Goal: Transaction & Acquisition: Download file/media

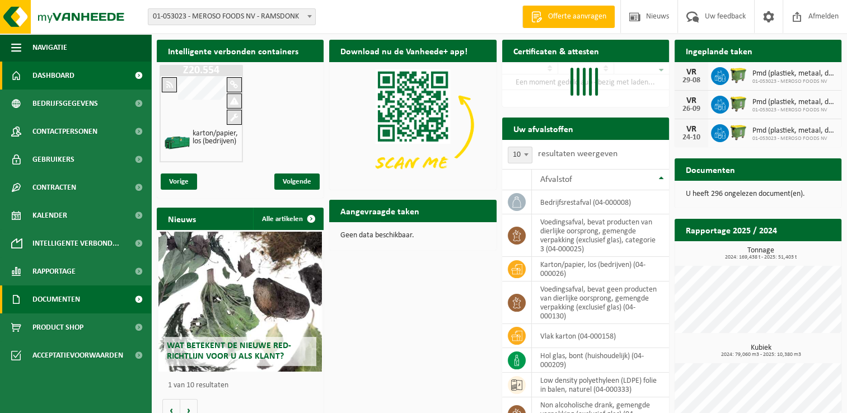
click at [93, 297] on link "Documenten" at bounding box center [75, 299] width 151 height 28
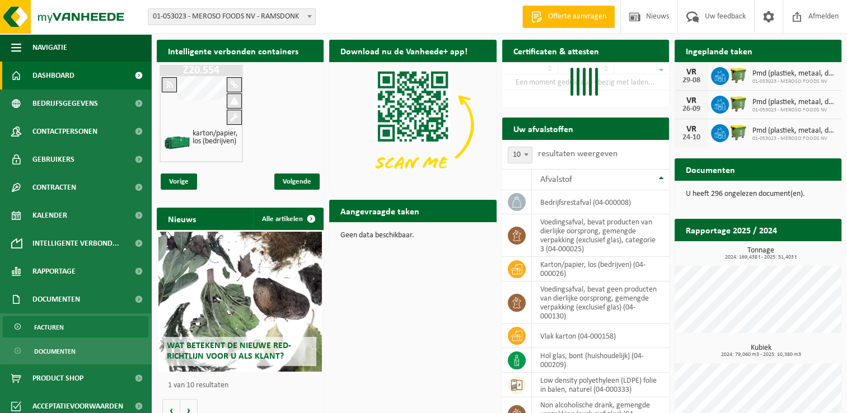
drag, startPoint x: 72, startPoint y: 329, endPoint x: 83, endPoint y: 328, distance: 11.8
click at [73, 328] on link "Facturen" at bounding box center [75, 326] width 145 height 21
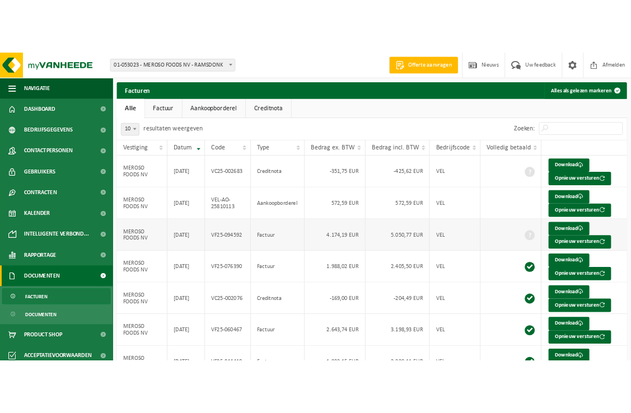
scroll to position [188, 0]
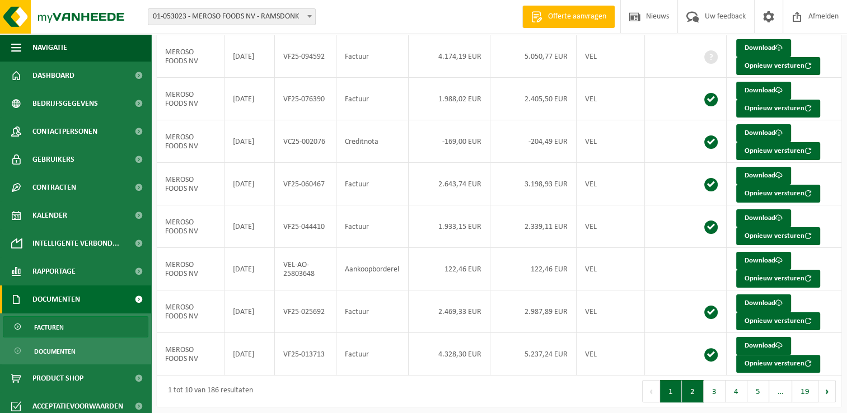
click at [697, 388] on button "2" at bounding box center [692, 391] width 22 height 22
click at [766, 297] on link "Download" at bounding box center [763, 303] width 55 height 18
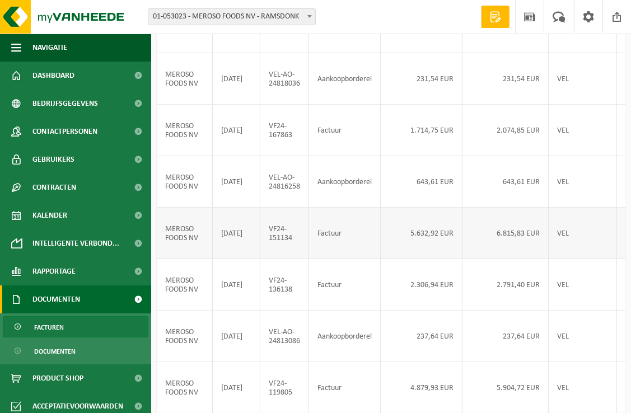
click at [553, 259] on td "VEL" at bounding box center [582, 233] width 68 height 51
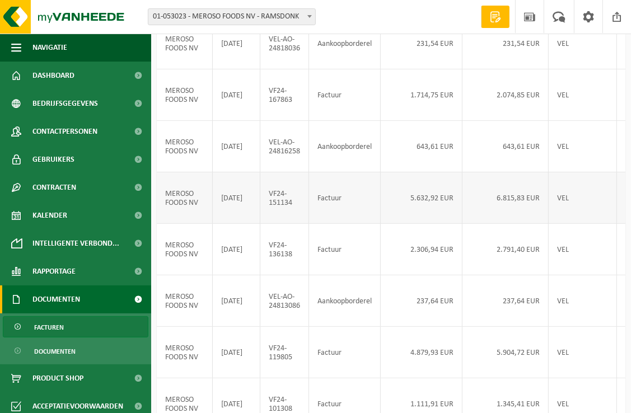
scroll to position [244, 0]
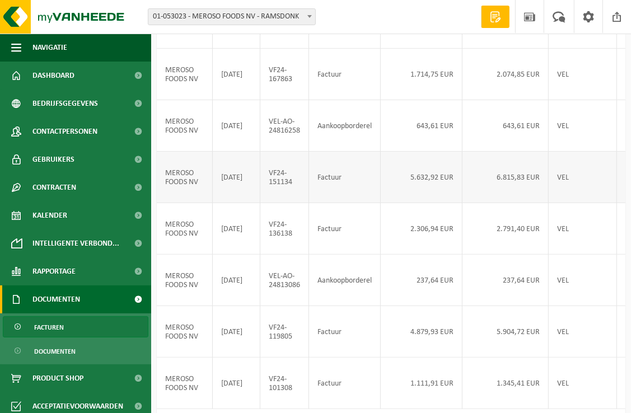
click at [284, 203] on td "VF24-151134" at bounding box center [284, 177] width 49 height 51
click at [65, 327] on link "Facturen" at bounding box center [75, 326] width 145 height 21
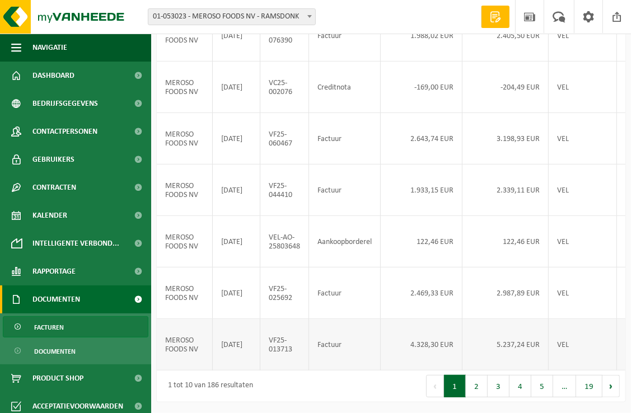
scroll to position [372, 0]
click at [481, 388] on button "2" at bounding box center [476, 386] width 22 height 22
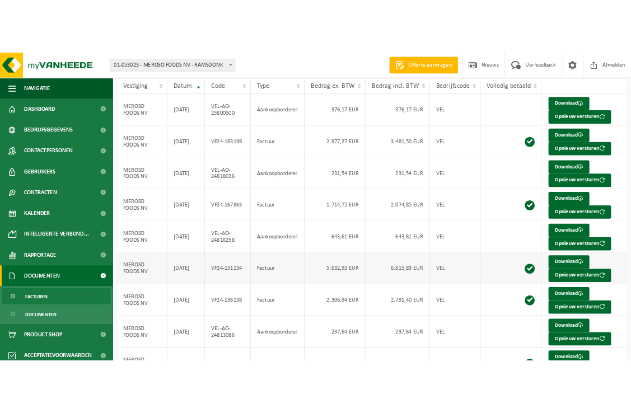
scroll to position [76, 0]
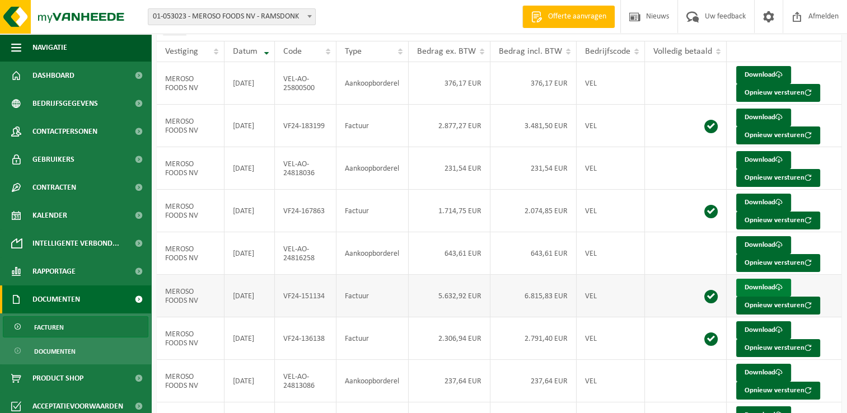
click at [630, 283] on link "Download" at bounding box center [763, 288] width 55 height 18
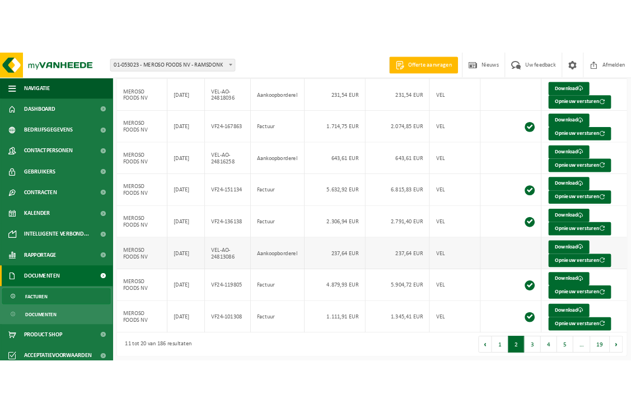
scroll to position [188, 0]
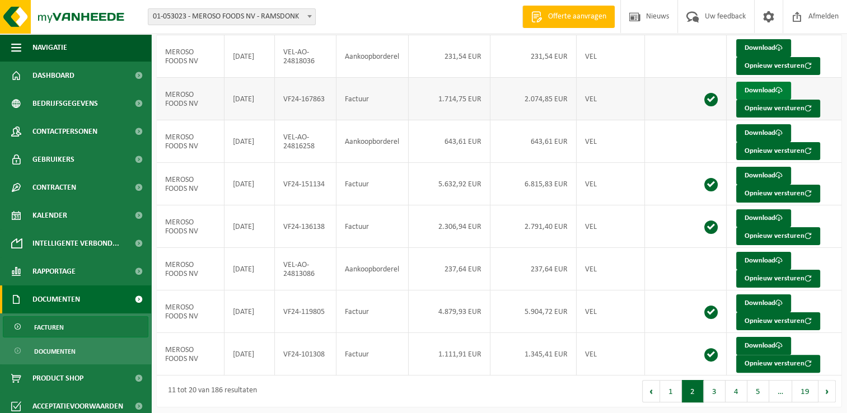
click at [630, 88] on link "Download" at bounding box center [763, 91] width 55 height 18
click at [630, 394] on button "3" at bounding box center [714, 391] width 22 height 22
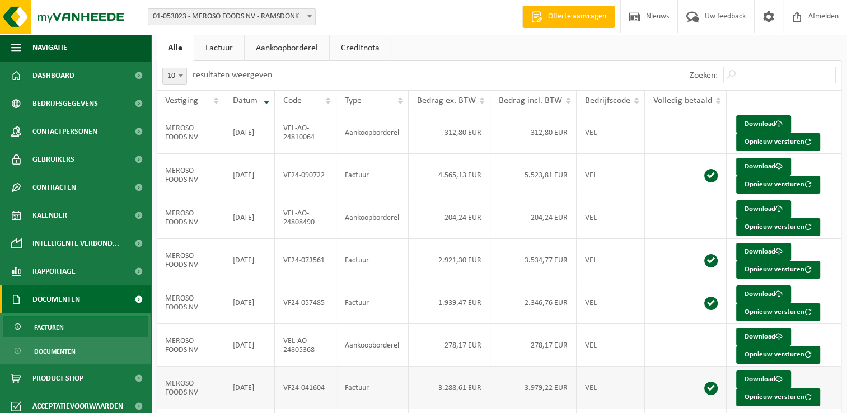
scroll to position [20, 0]
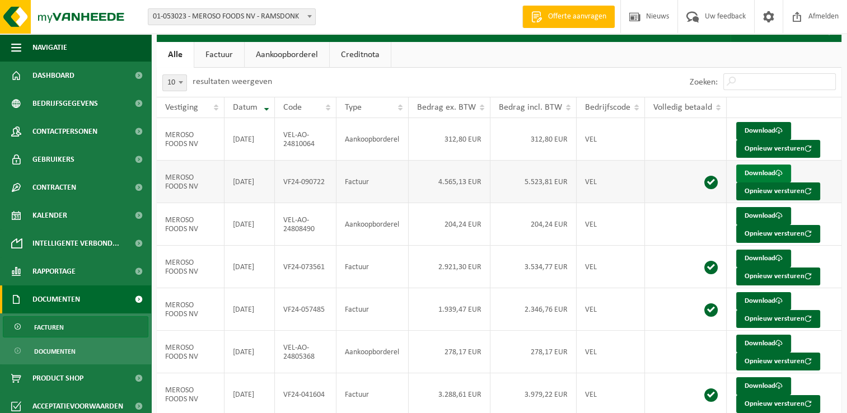
click at [630, 170] on link "Download" at bounding box center [763, 173] width 55 height 18
click at [630, 252] on link "Download" at bounding box center [763, 259] width 55 height 18
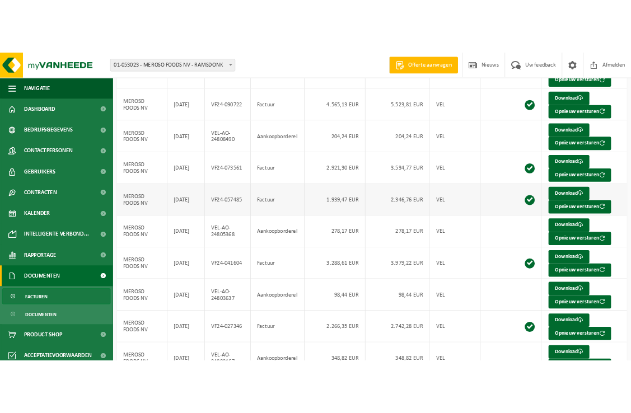
scroll to position [188, 0]
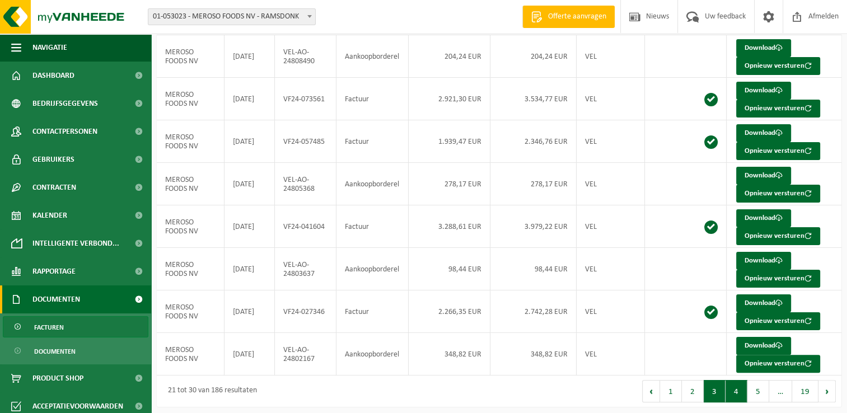
click at [630, 389] on button "4" at bounding box center [736, 391] width 22 height 22
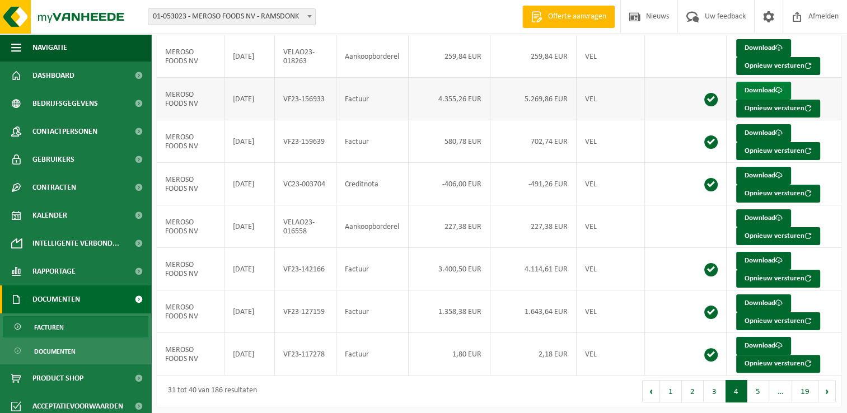
click at [630, 87] on link "Download" at bounding box center [763, 91] width 55 height 18
